Goal: Task Accomplishment & Management: Manage account settings

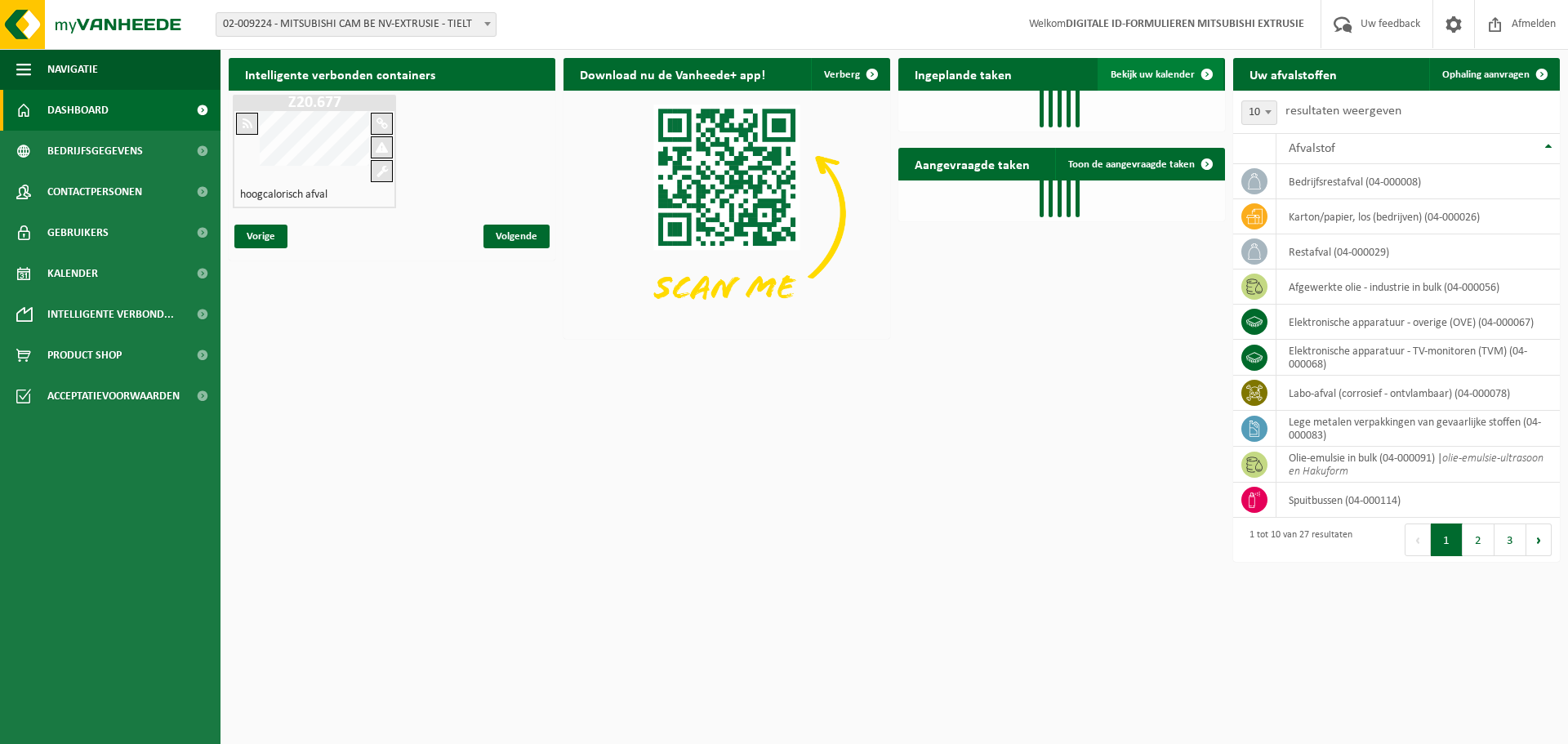
click at [1145, 72] on span "Bekijk uw kalender" at bounding box center [1152, 74] width 84 height 10
click at [1508, 71] on span "Ophaling aanvragen" at bounding box center [1486, 74] width 88 height 10
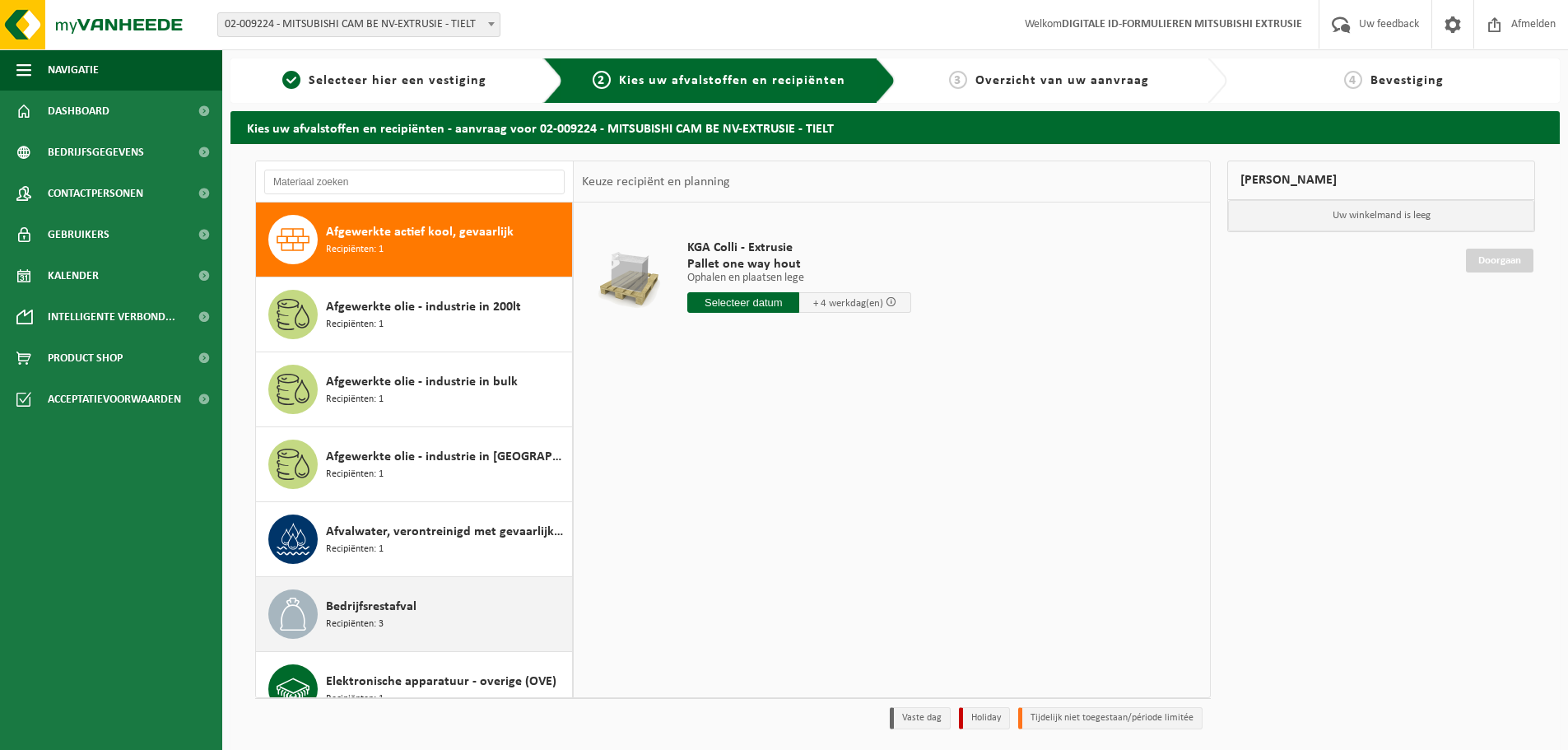
click at [451, 609] on div "Bedrijfsrestafval Recipiënten: 3" at bounding box center [447, 615] width 242 height 50
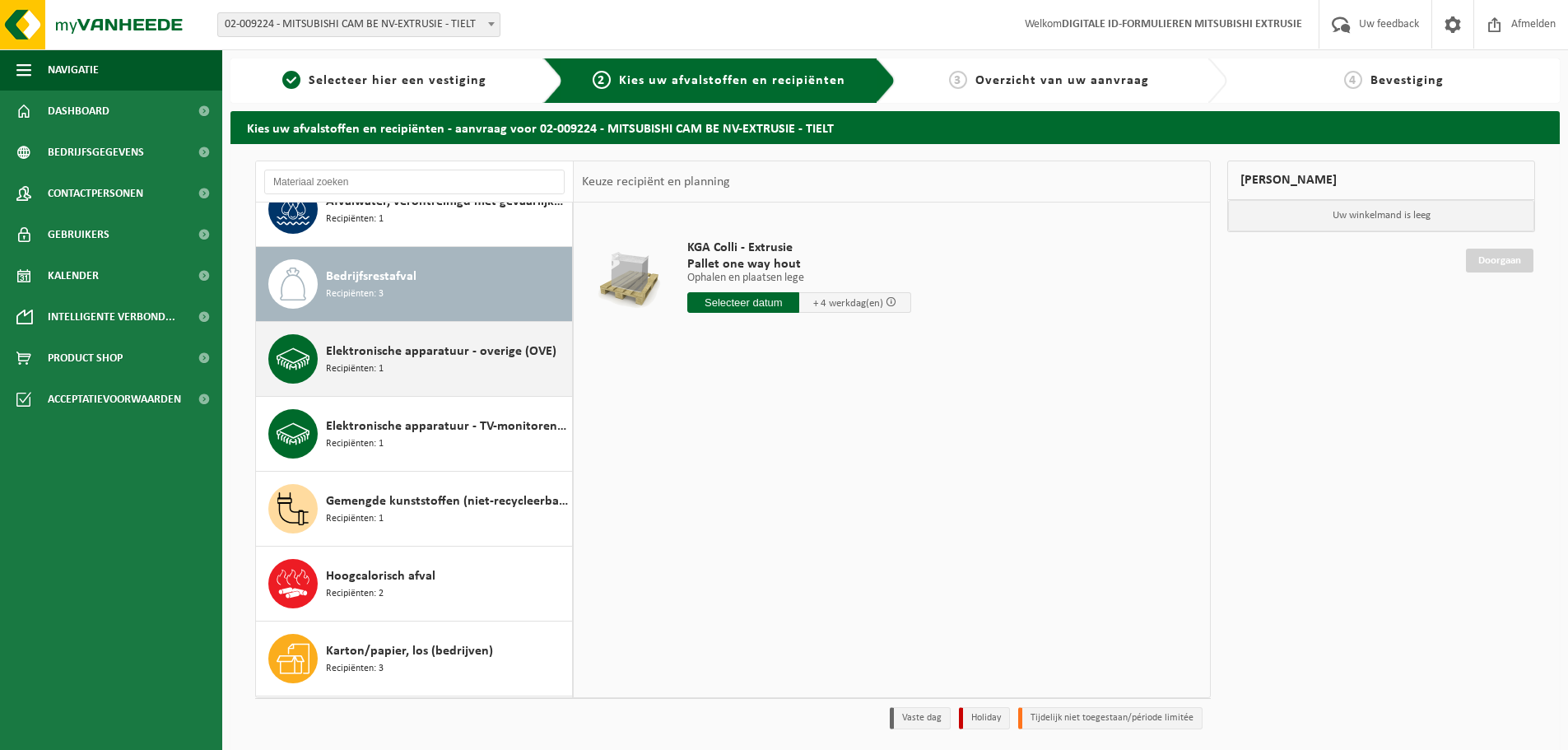
scroll to position [375, 0]
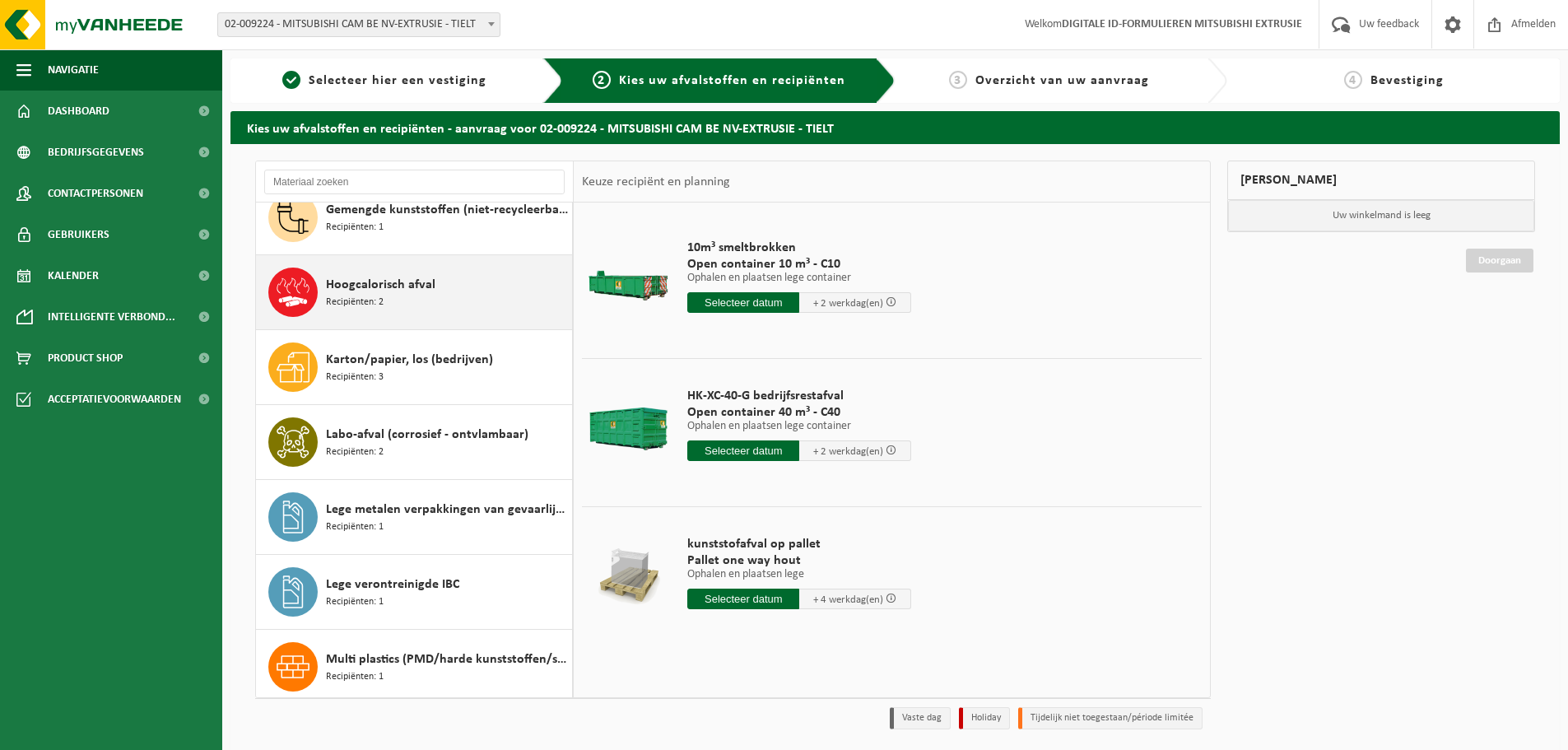
click at [410, 301] on div "Hoogcalorisch afval Recipiënten: 2" at bounding box center [447, 293] width 242 height 50
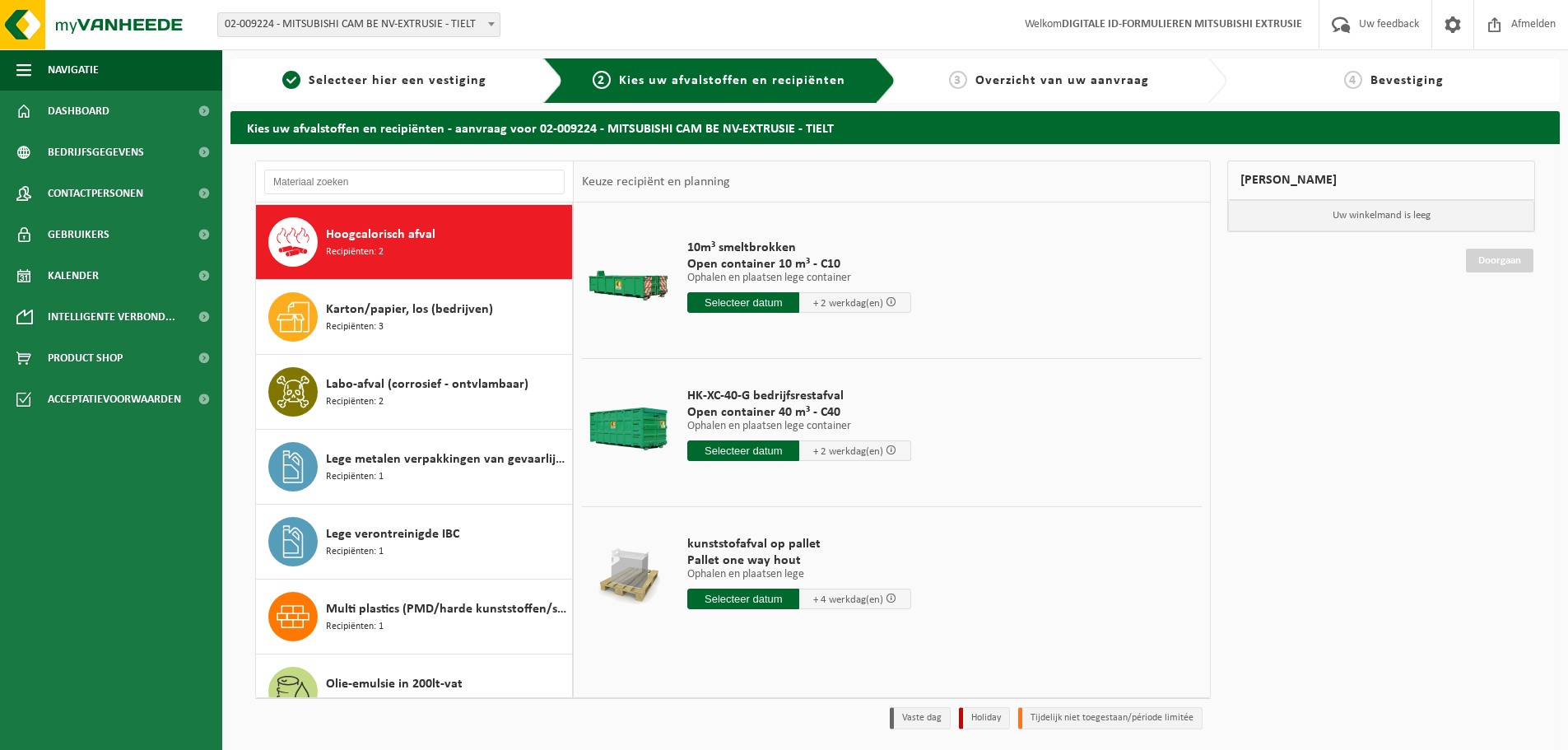
scroll to position [674, 0]
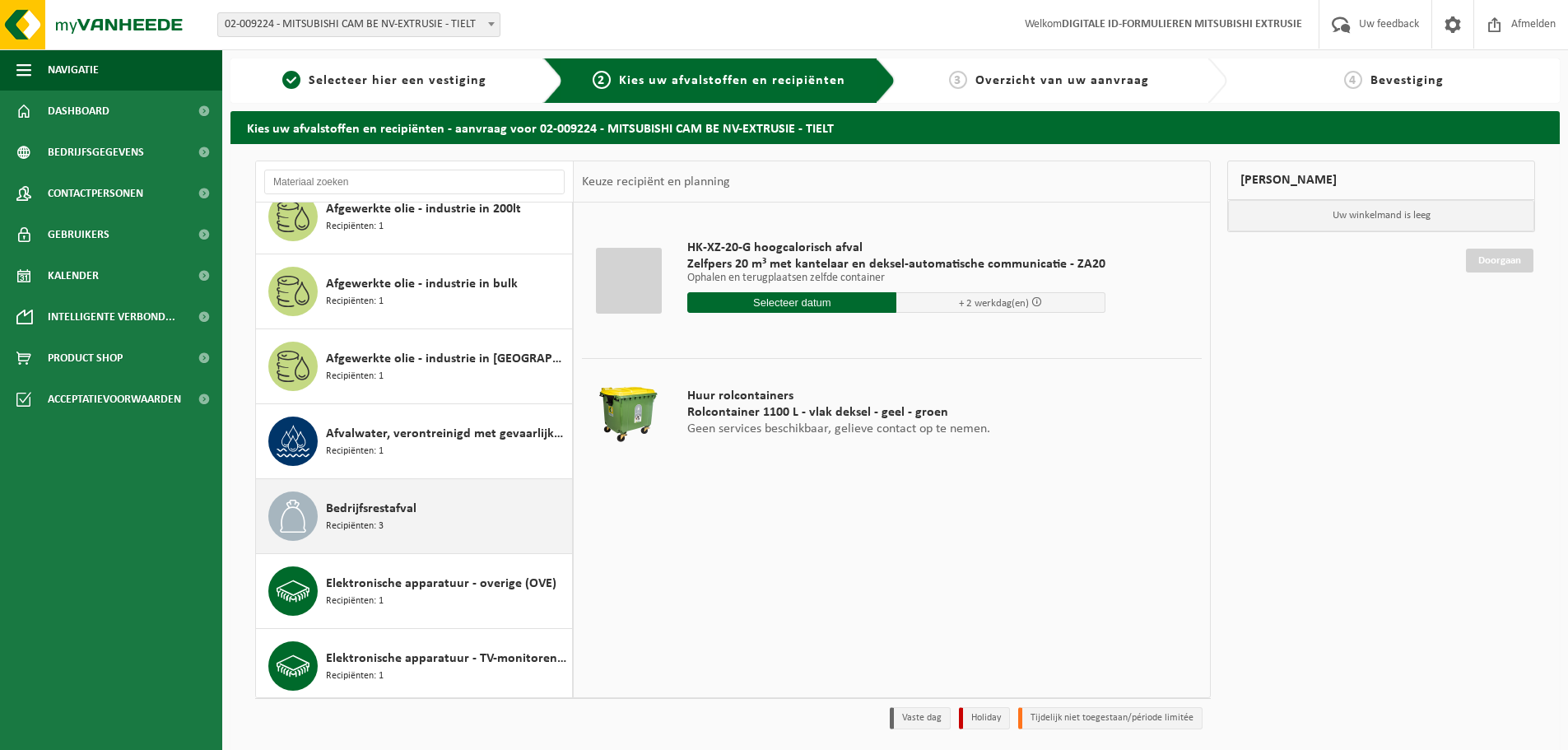
click at [451, 507] on div "Bedrijfsrestafval Recipiënten: 3" at bounding box center [447, 516] width 242 height 50
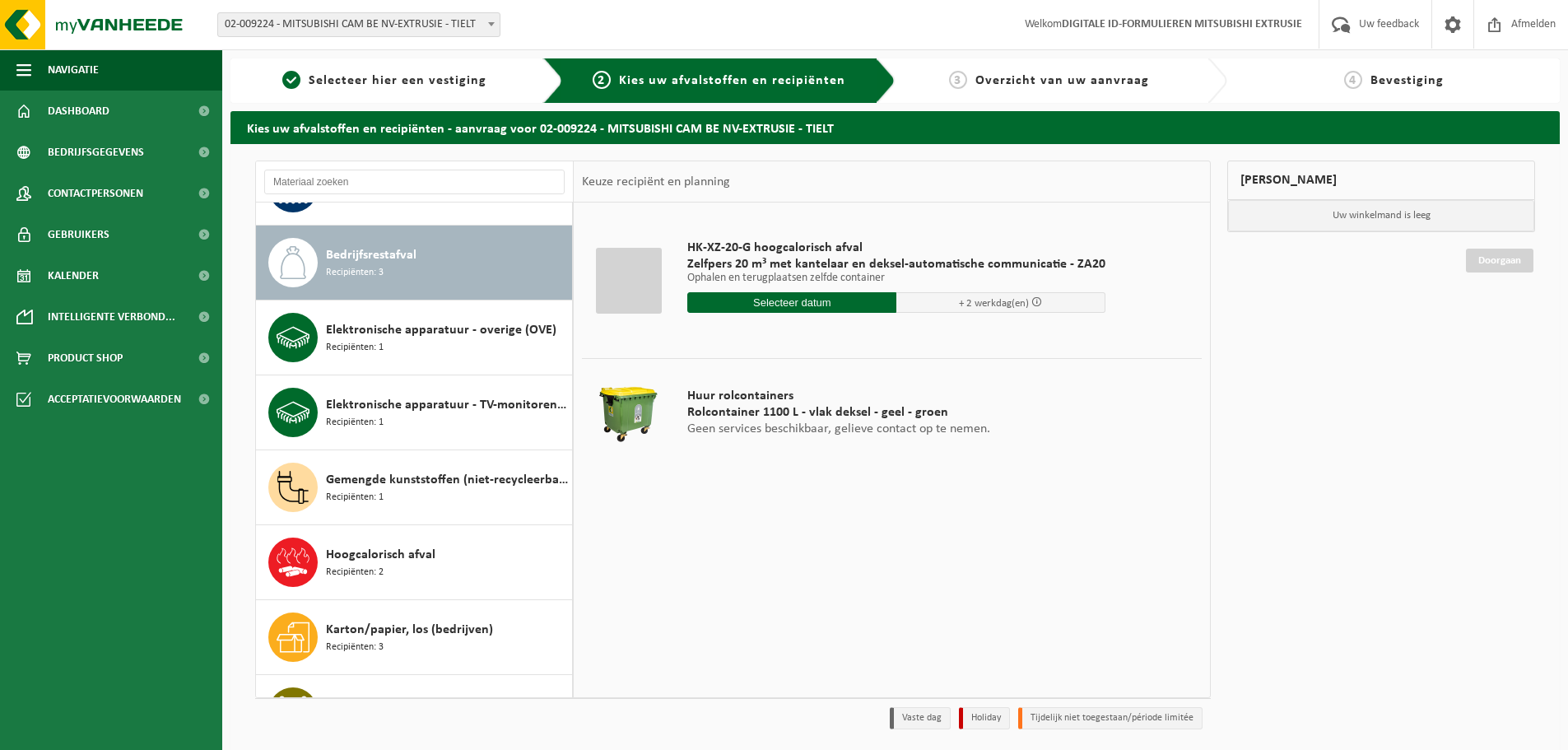
scroll to position [375, 0]
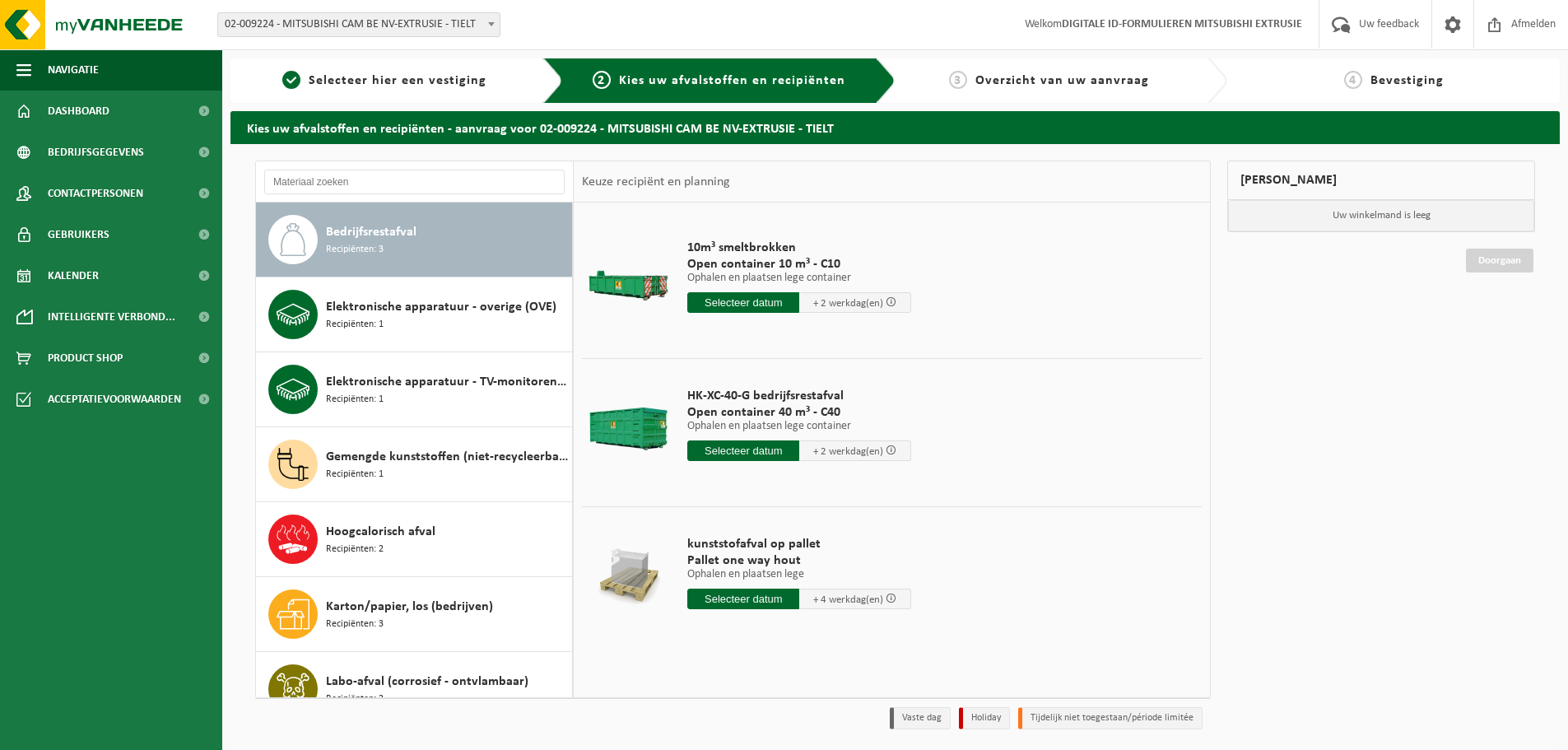
click at [752, 297] on input "text" at bounding box center [743, 302] width 112 height 20
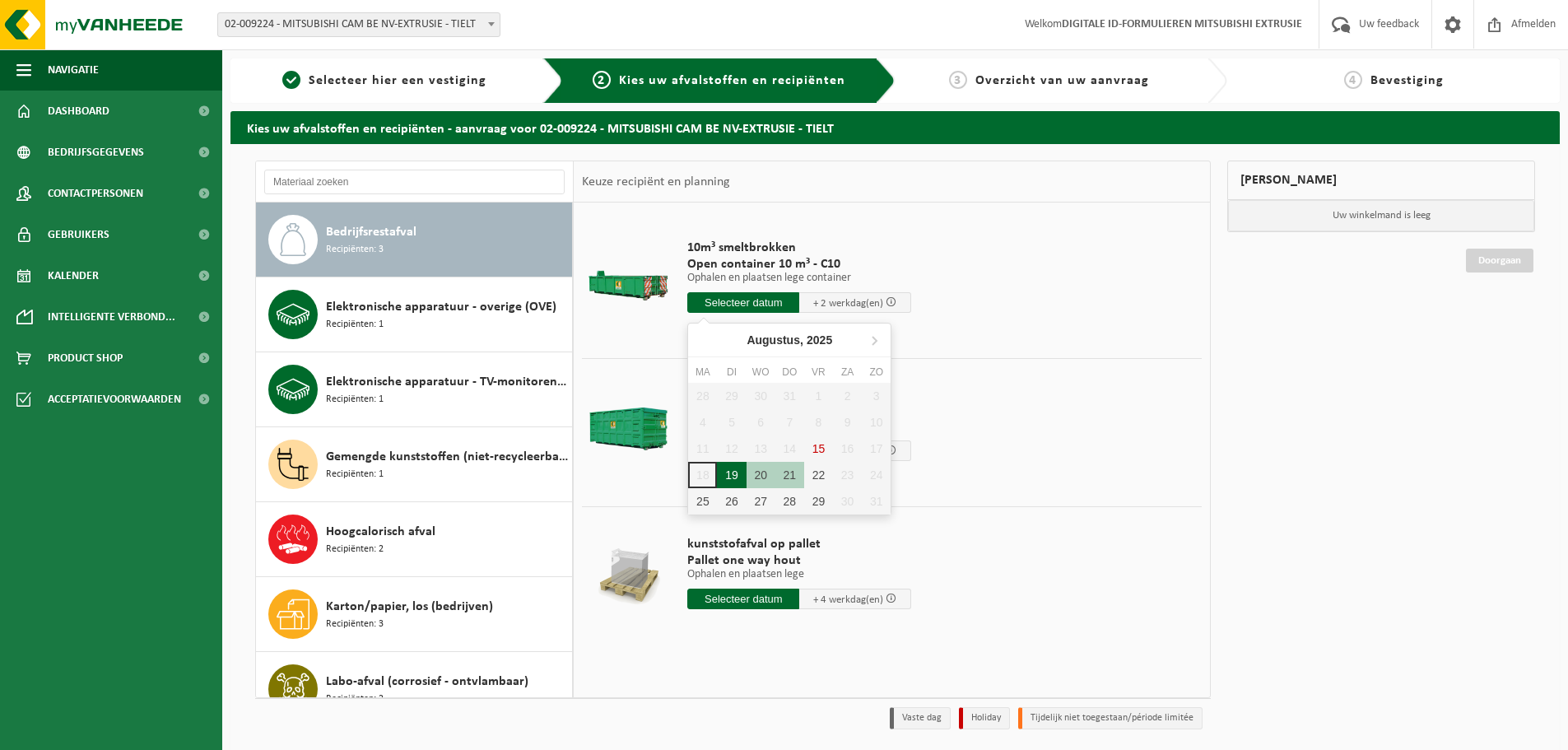
click at [739, 471] on div "19" at bounding box center [732, 475] width 29 height 26
type input "Van 2025-08-19"
type input "2025-08-19"
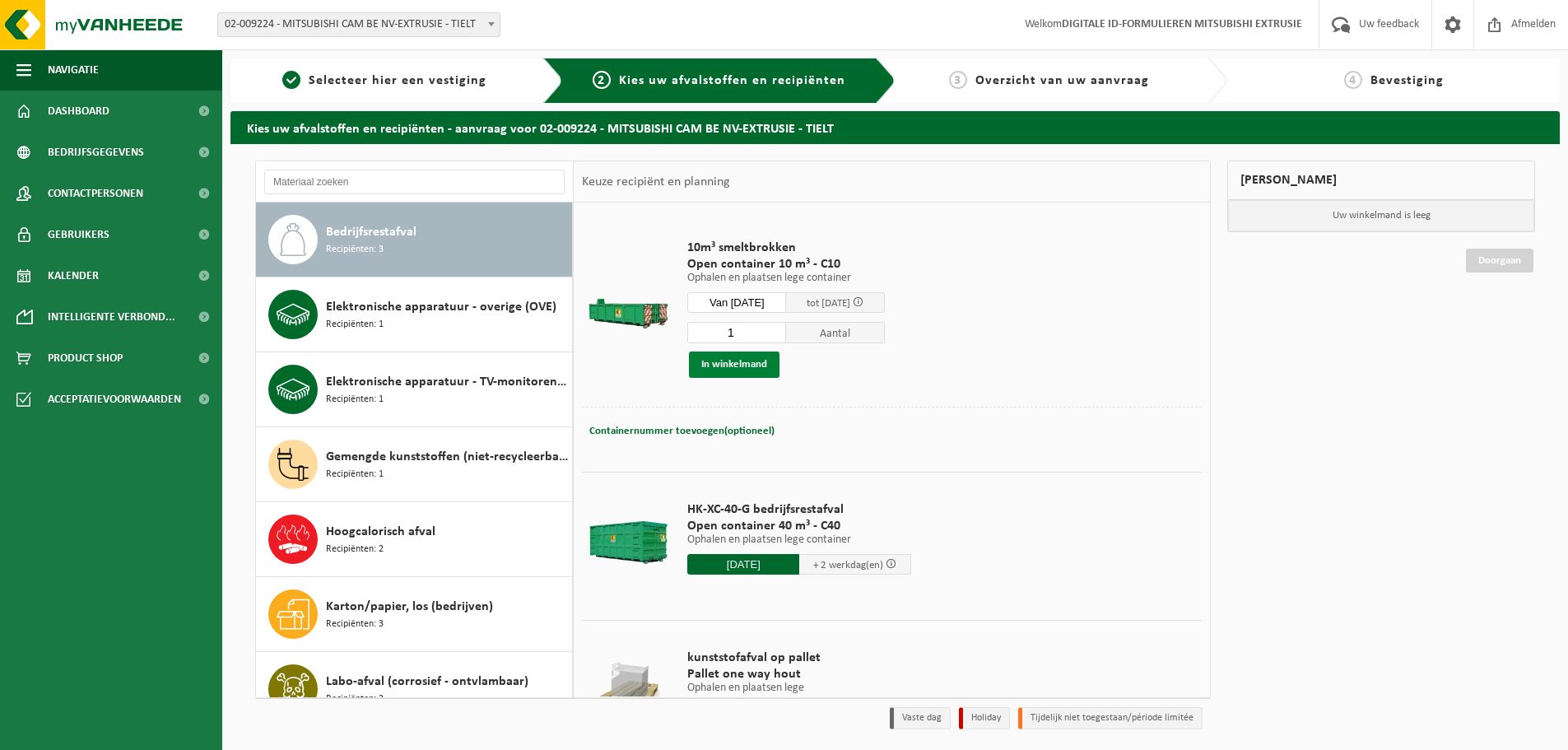
click at [730, 369] on button "In winkelmand" at bounding box center [734, 364] width 90 height 26
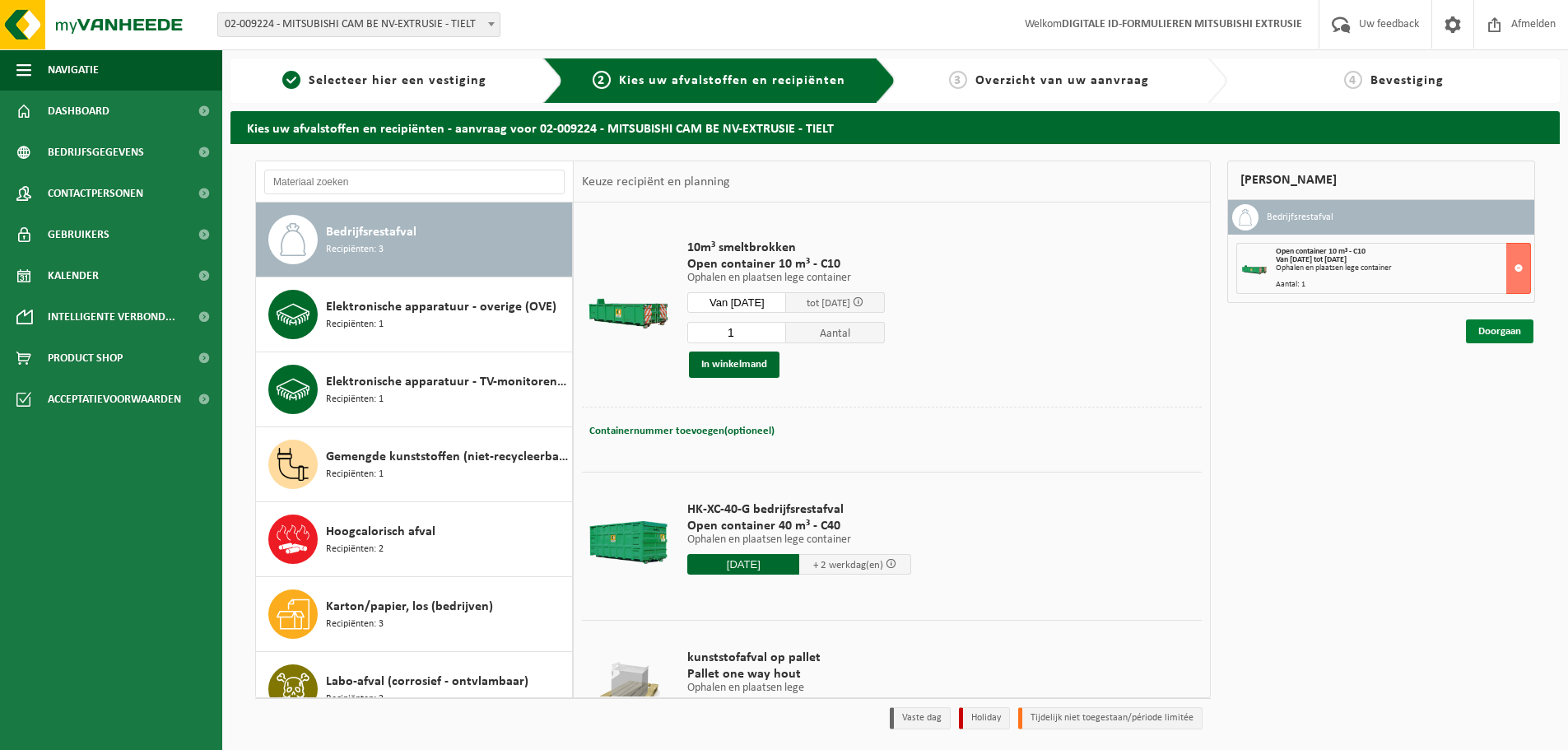
click at [1492, 336] on link "Doorgaan" at bounding box center [1500, 331] width 67 height 24
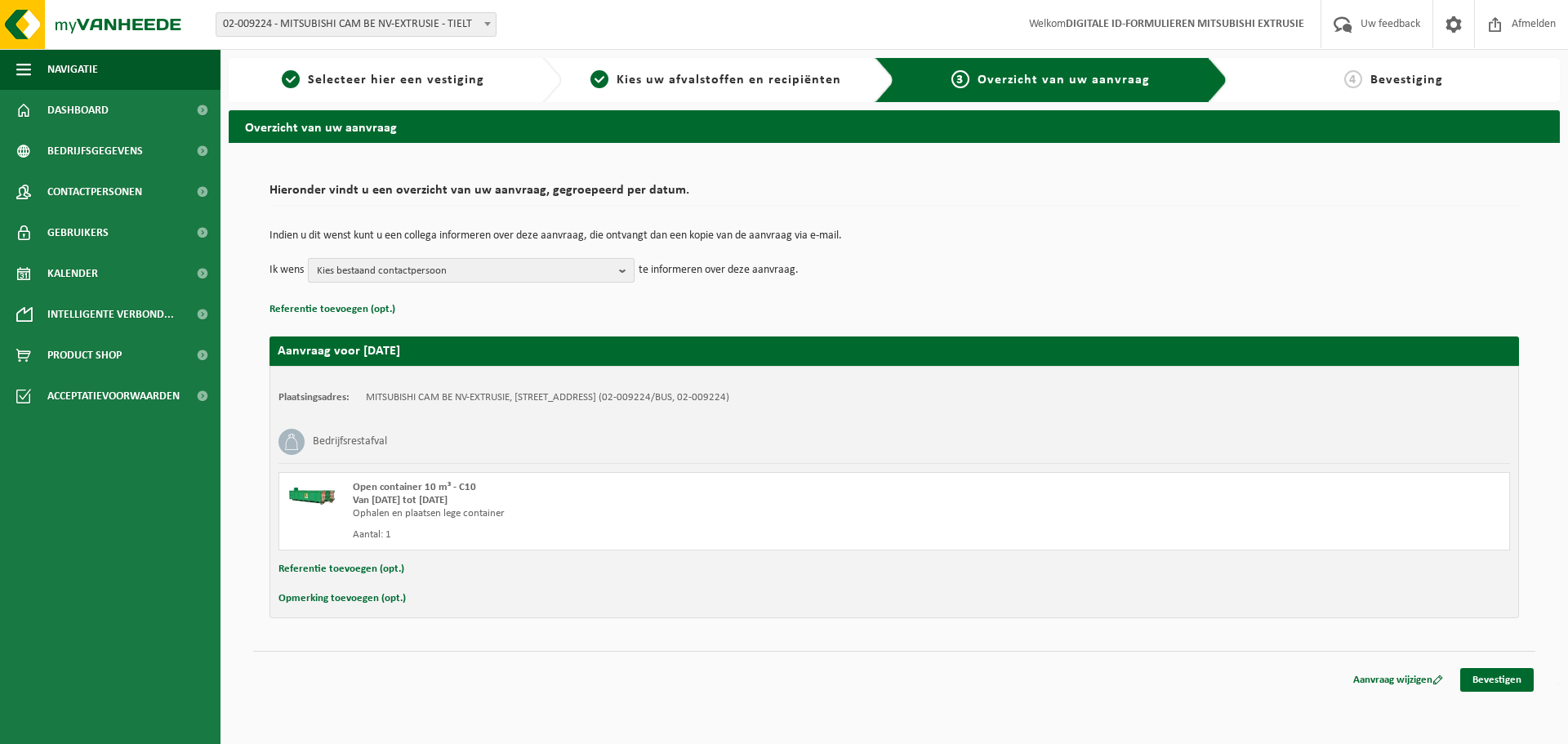
click at [560, 268] on span "Kies bestaand contactpersoon" at bounding box center [464, 271] width 296 height 25
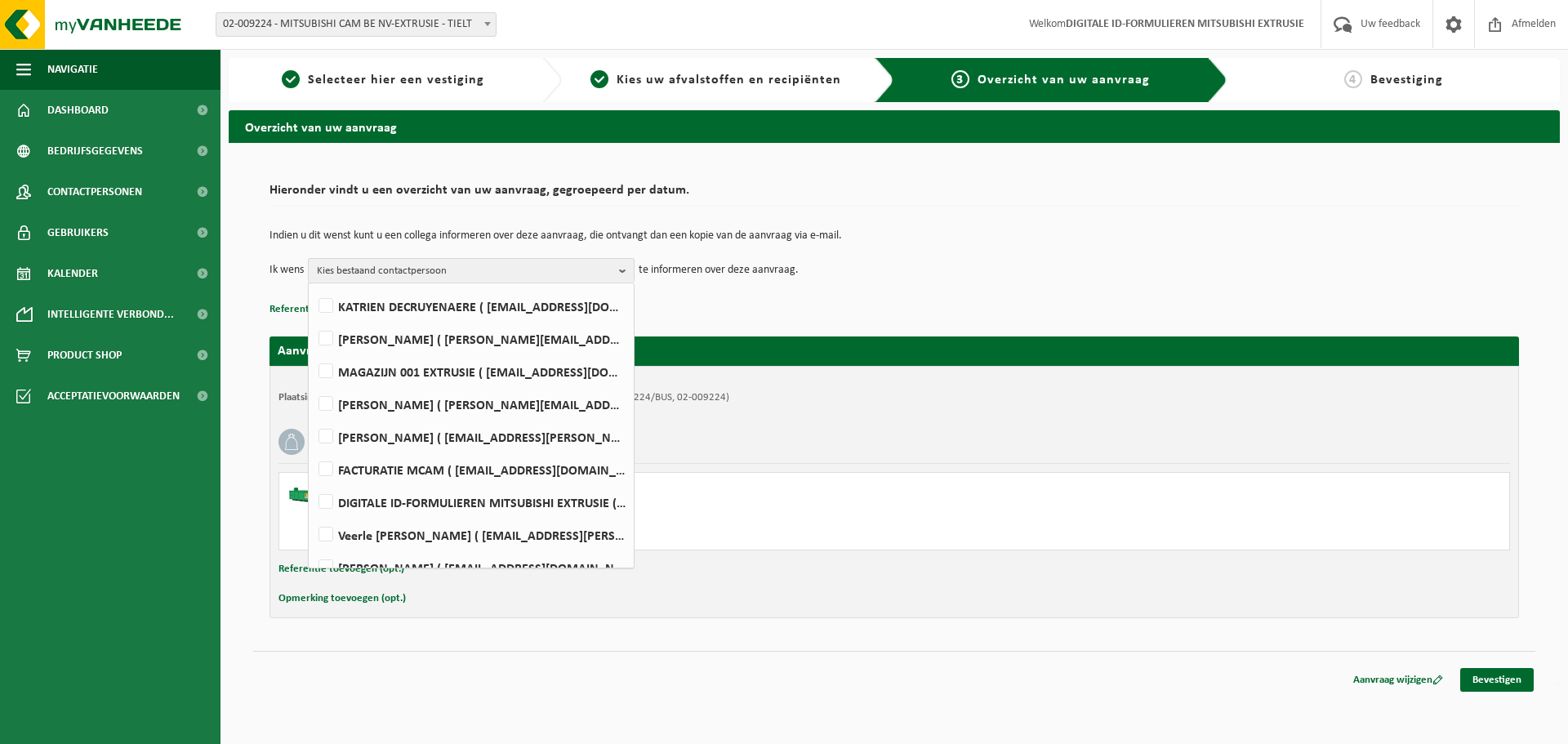
scroll to position [368, 0]
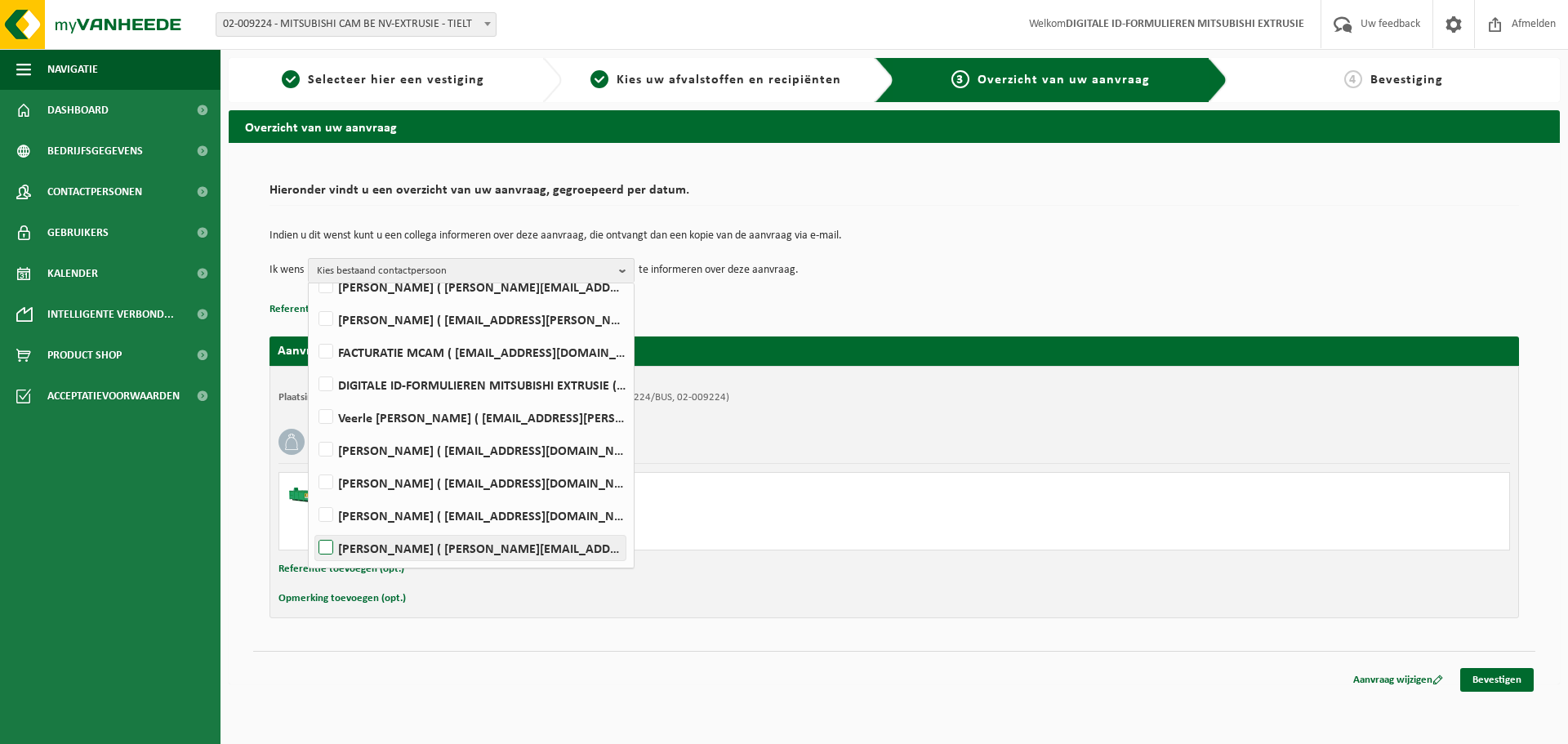
click at [485, 550] on label "Kris Willaert ( kris.willaert@mcgc.com )" at bounding box center [470, 548] width 310 height 25
click at [313, 528] on input "Kris Willaert ( kris.willaert@mcgc.com )" at bounding box center [312, 527] width 1 height 1
checkbox input "true"
click at [996, 248] on td "Indien u dit wenst kunt u een collega informeren over deze aanvraag, die ontvan…" at bounding box center [893, 244] width 1249 height 28
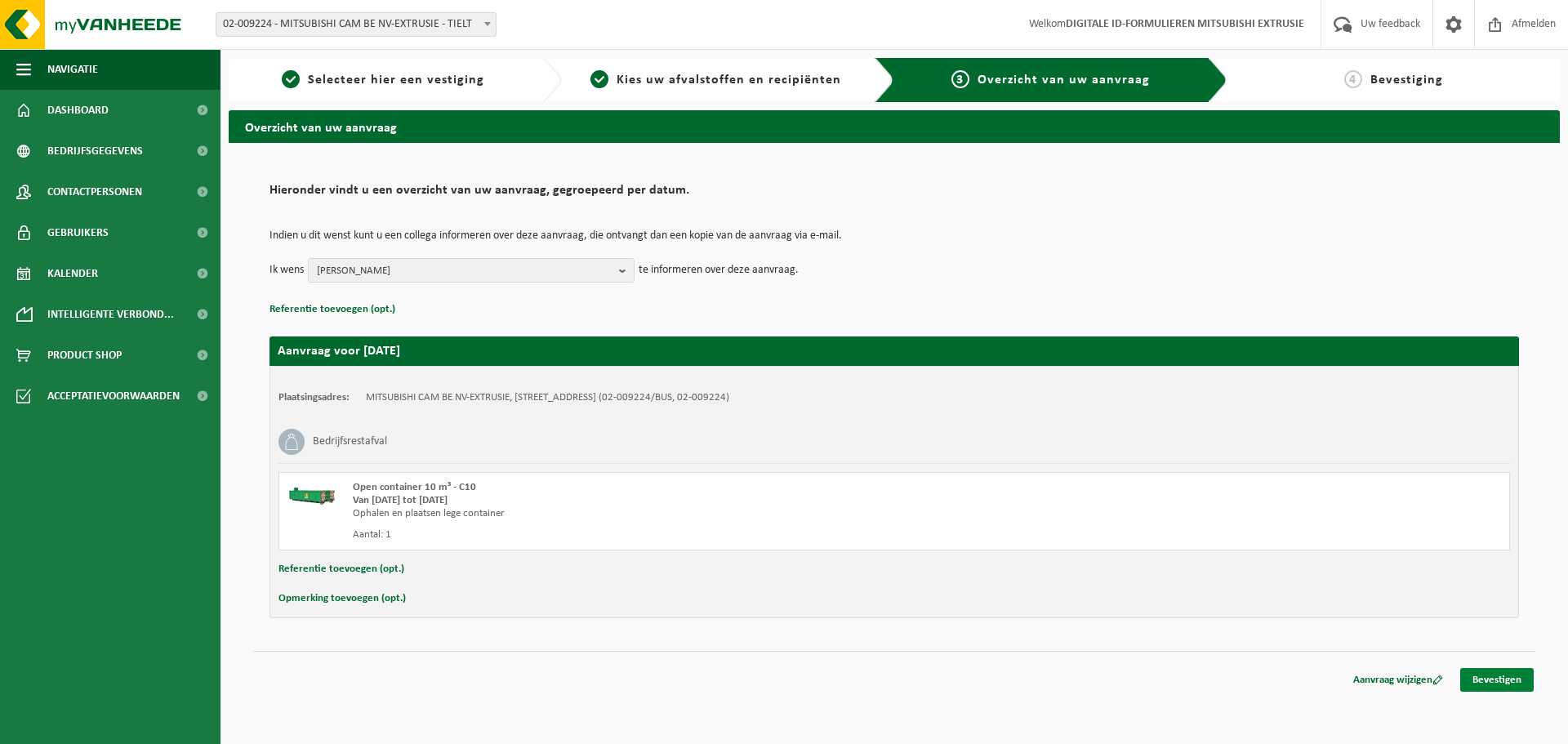
click at [1527, 687] on link "Bevestigen" at bounding box center [1497, 679] width 73 height 24
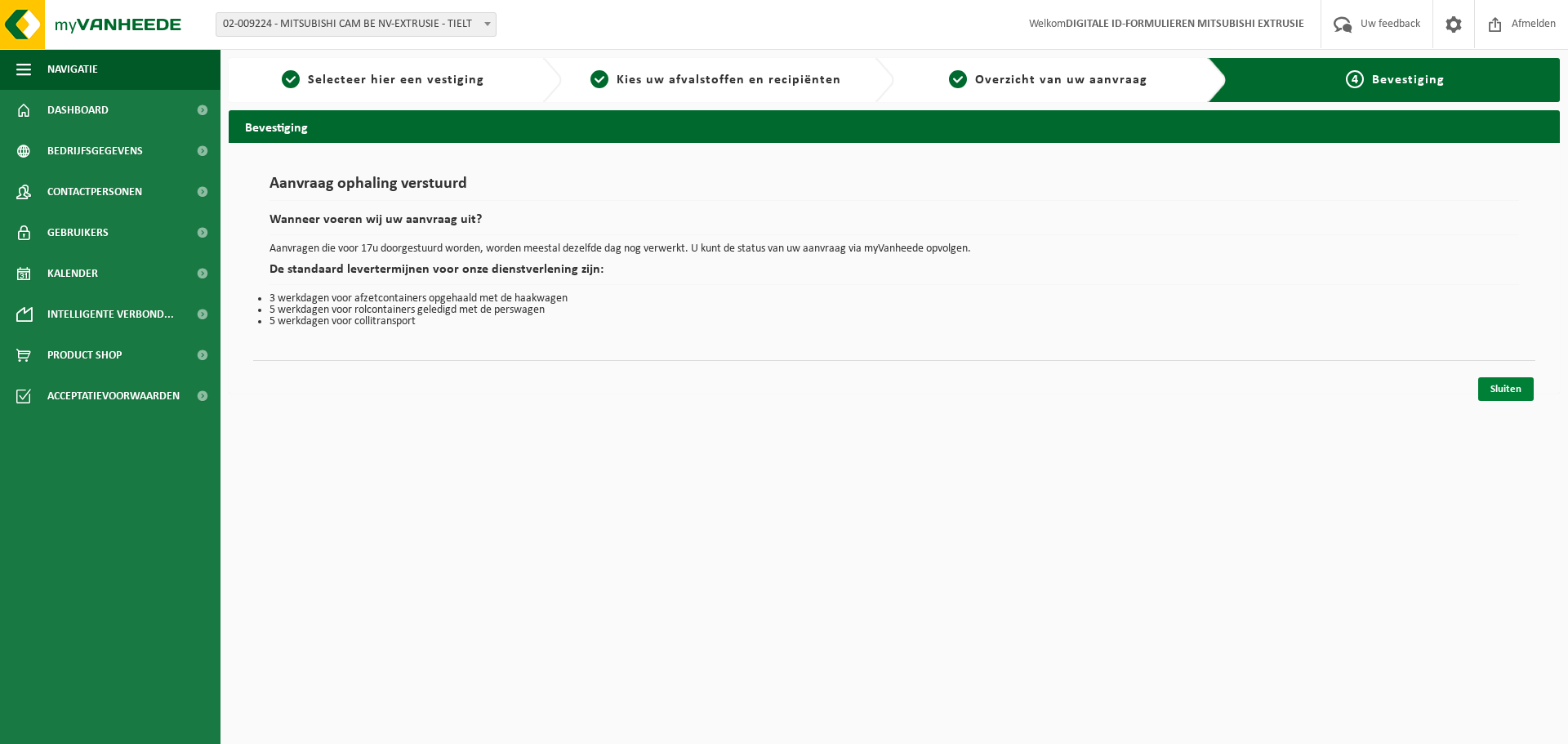
click at [1491, 383] on link "Sluiten" at bounding box center [1506, 389] width 55 height 24
